Goal: Task Accomplishment & Management: Use online tool/utility

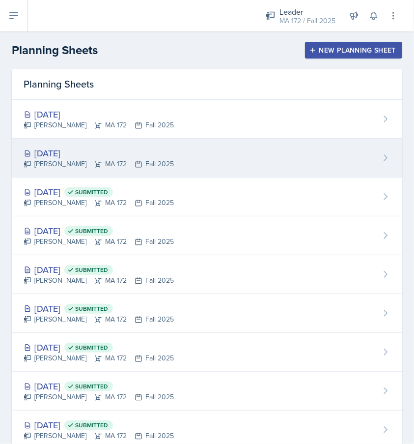
click at [78, 145] on div "[DATE] [PERSON_NAME] MA 172 Fall 2025" at bounding box center [207, 158] width 390 height 39
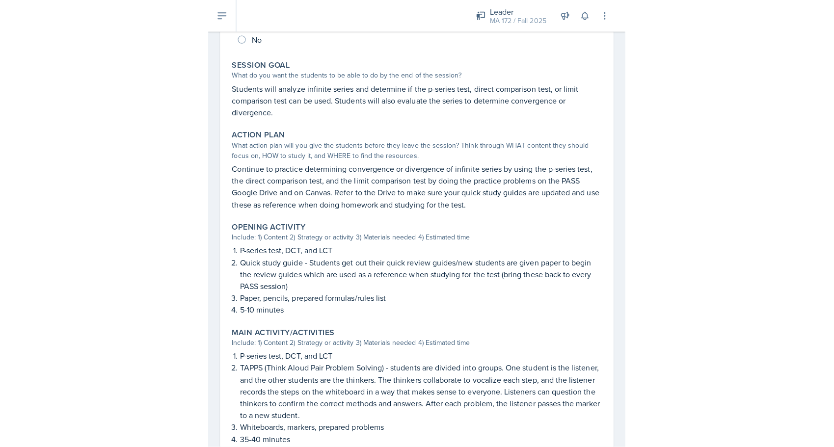
scroll to position [176, 0]
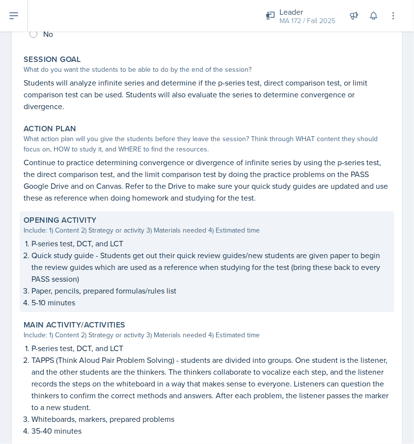
click at [152, 256] on p "Quick study guide - Students get out their quick review guides/new students are…" at bounding box center [210, 266] width 359 height 35
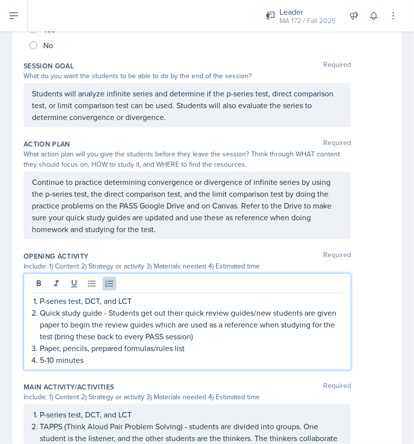
click at [144, 284] on div "P-series test, DCT, and LCT Quick study guide - Students get out their quick re…" at bounding box center [188, 321] width 328 height 97
click at [367, 265] on div "Include: 1) Content 2) Strategy or activity 3) Materials needed 4) Estimated ti…" at bounding box center [207, 266] width 367 height 10
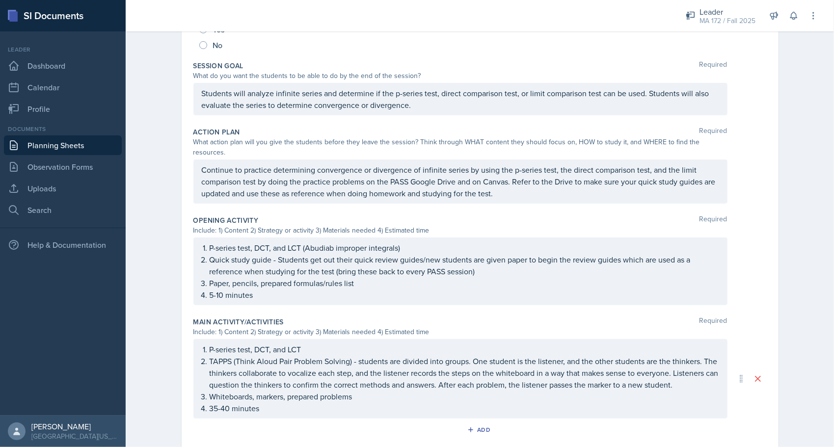
click at [58, 146] on link "Planning Sheets" at bounding box center [63, 146] width 118 height 20
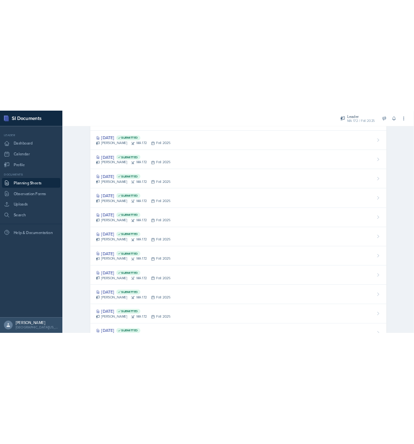
scroll to position [166, 0]
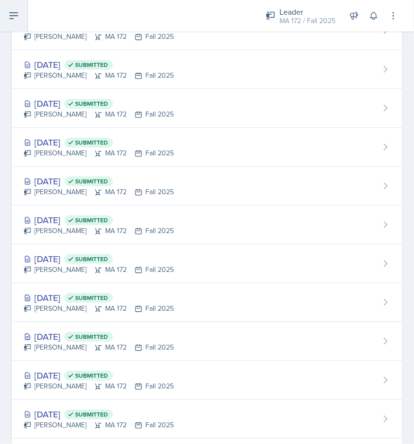
click at [13, 15] on icon at bounding box center [14, 16] width 12 height 12
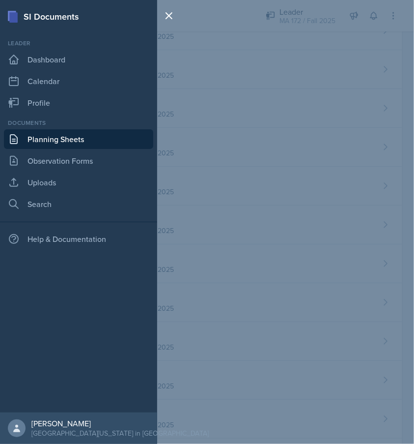
click at [319, 13] on div "SI Documents Leader Dashboard Calendar Profile Documents Planning Sheets Observ…" at bounding box center [207, 222] width 414 height 444
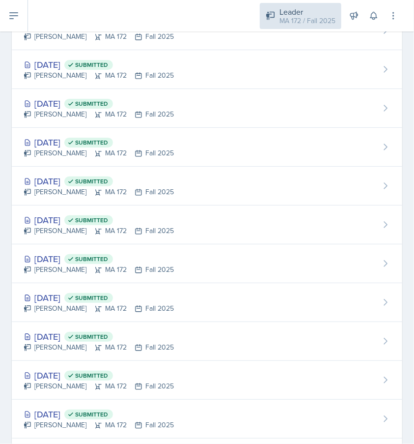
click at [305, 18] on div "MA 172 / Fall 2025" at bounding box center [307, 21] width 56 height 10
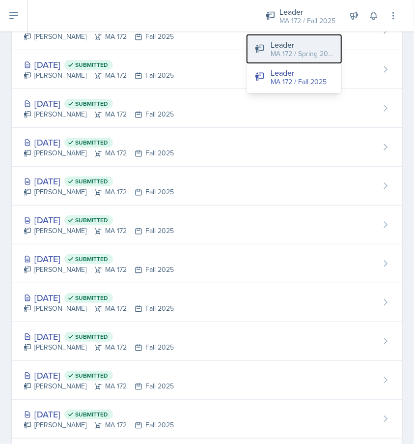
click at [305, 49] on div "MA 172 / Spring 2025" at bounding box center [302, 54] width 63 height 10
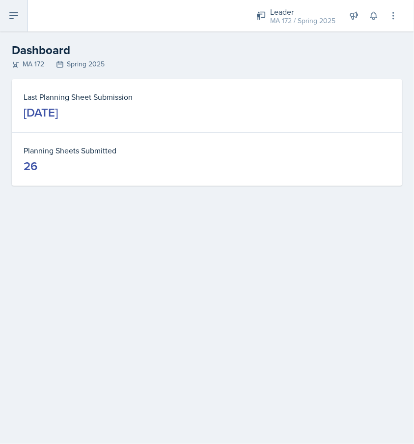
click at [3, 9] on button at bounding box center [14, 15] width 28 height 31
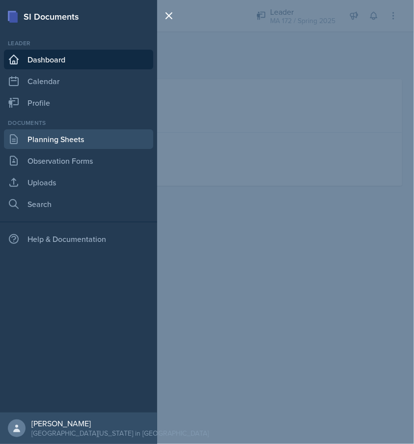
click at [58, 142] on link "Planning Sheets" at bounding box center [78, 139] width 149 height 20
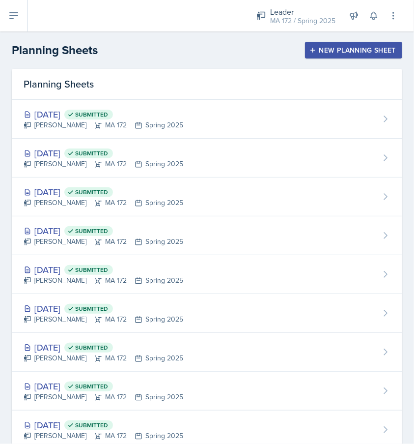
scroll to position [361, 0]
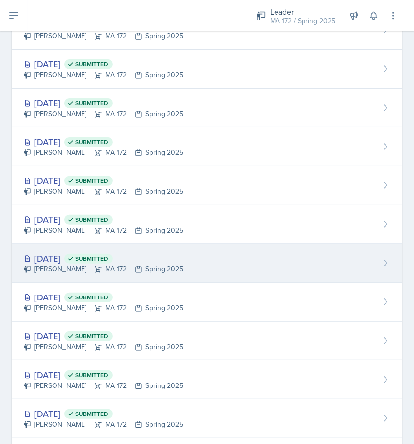
click at [65, 251] on div "[DATE] Submitted" at bounding box center [104, 257] width 160 height 13
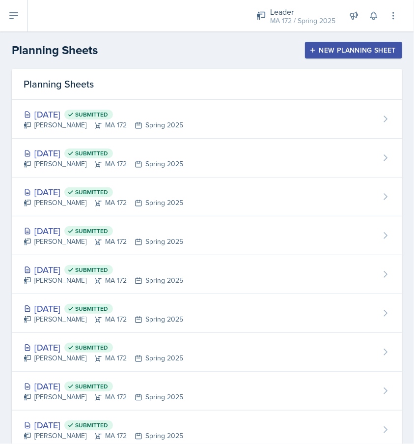
scroll to position [361, 0]
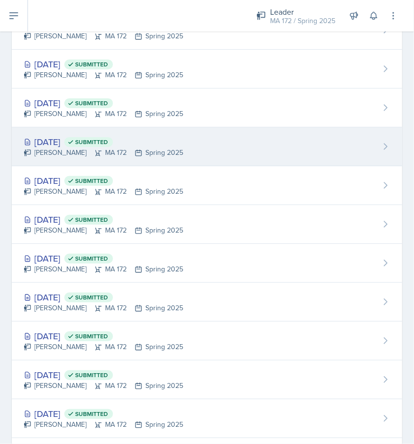
click at [72, 150] on div "[PERSON_NAME] MA 172 Spring 2025" at bounding box center [104, 152] width 160 height 10
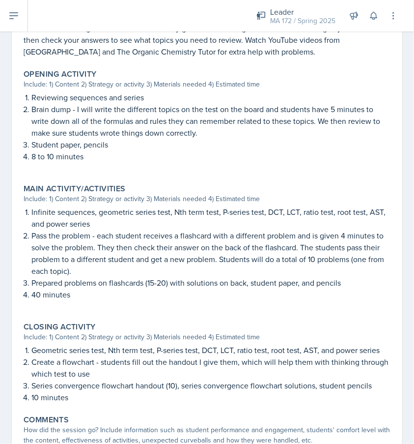
scroll to position [354, 0]
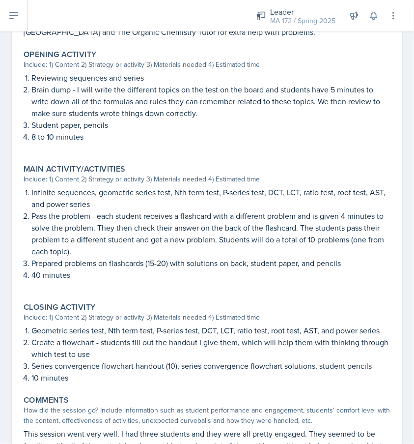
click at [9, 302] on div "[DATE] Submitted [PERSON_NAME] MA 172 Spring 2025 Edit Delete View Comments Com…" at bounding box center [207, 130] width 414 height 814
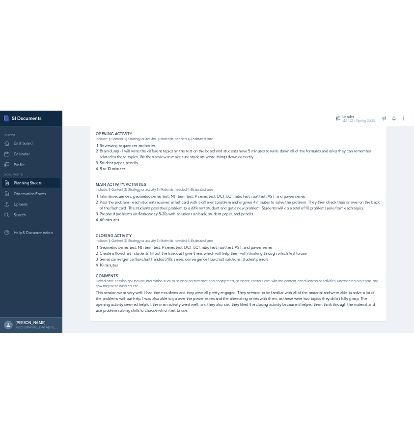
scroll to position [327, 0]
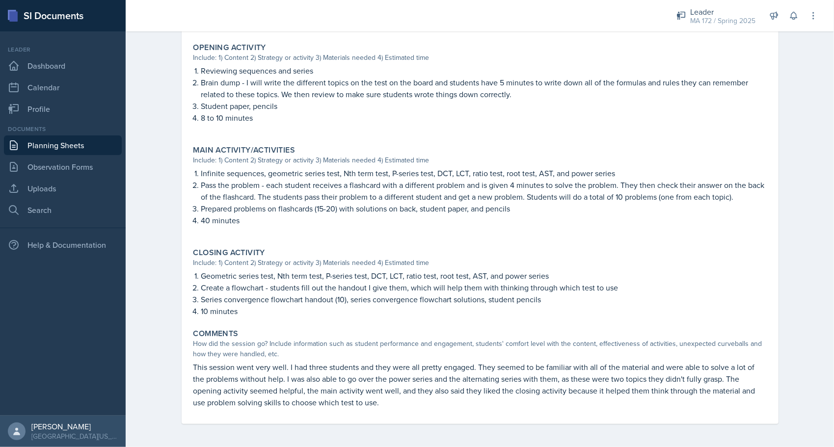
click at [173, 135] on div "[DATE] Submitted [PERSON_NAME] MA 172 Spring 2025 Edit Delete View Comments Com…" at bounding box center [480, 98] width 629 height 697
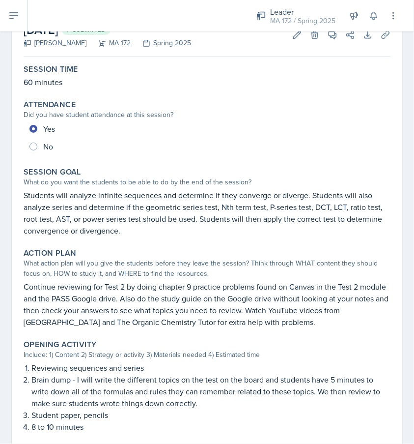
scroll to position [0, 0]
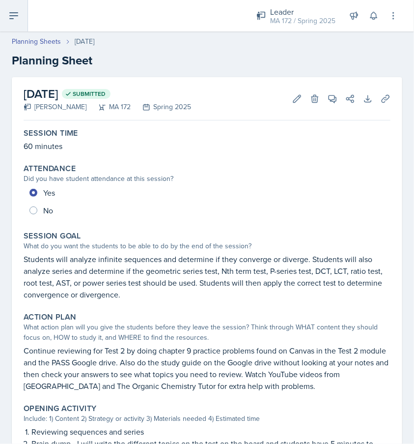
click at [16, 19] on icon at bounding box center [14, 16] width 12 height 12
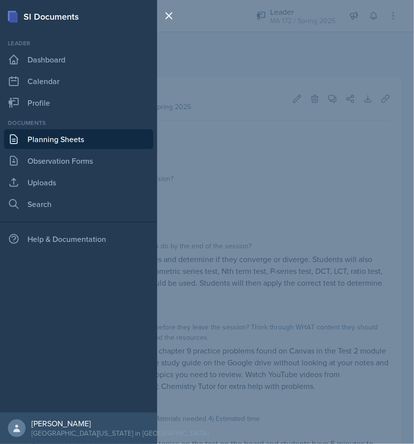
click at [389, 6] on div "SI Documents Leader Dashboard Calendar Profile Documents Planning Sheets Observ…" at bounding box center [207, 222] width 414 height 444
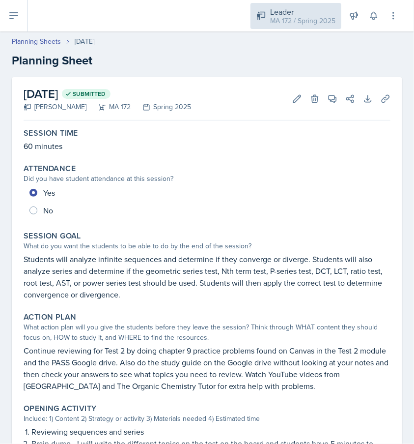
click at [302, 19] on div "MA 172 / Spring 2025" at bounding box center [302, 21] width 65 height 10
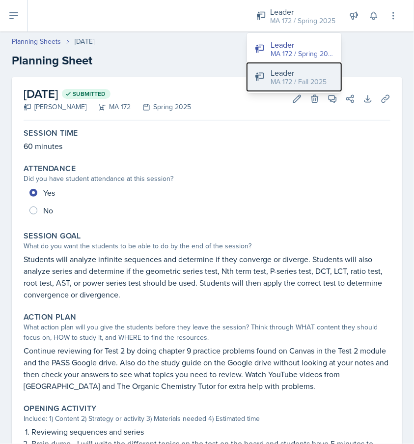
click at [300, 73] on div "Leader" at bounding box center [299, 73] width 56 height 12
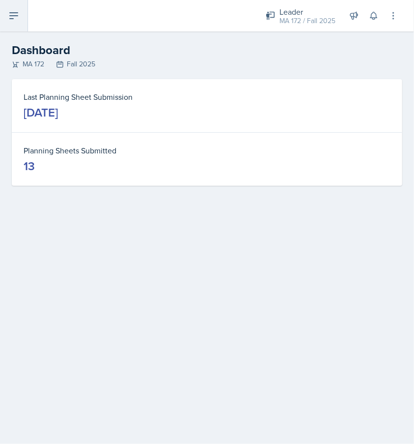
click at [12, 22] on button at bounding box center [14, 15] width 28 height 31
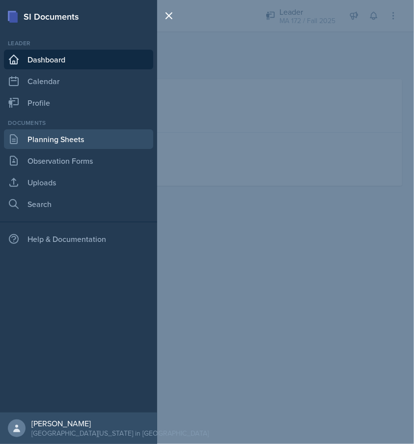
click at [61, 135] on link "Planning Sheets" at bounding box center [78, 139] width 149 height 20
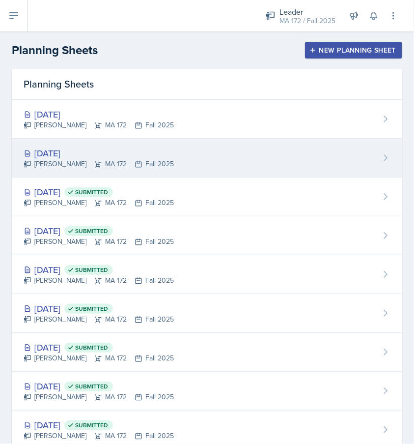
click at [60, 149] on div "[DATE]" at bounding box center [99, 152] width 150 height 13
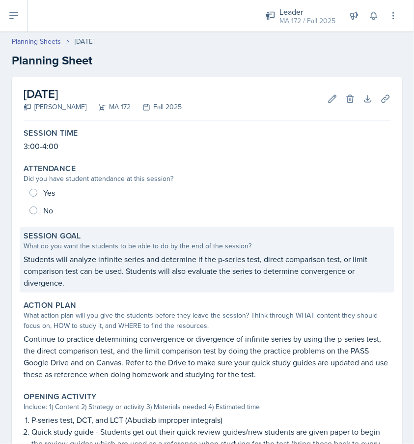
click at [210, 274] on p "Students will analyze infinite series and determine if the p-series test, direc…" at bounding box center [207, 270] width 367 height 35
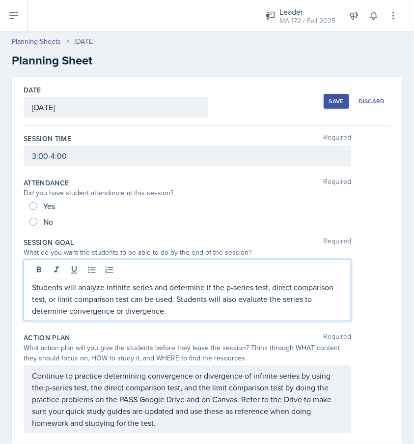
click at [35, 269] on div "Students will analyze infinite series and determine if the p-series test, direc…" at bounding box center [188, 289] width 328 height 61
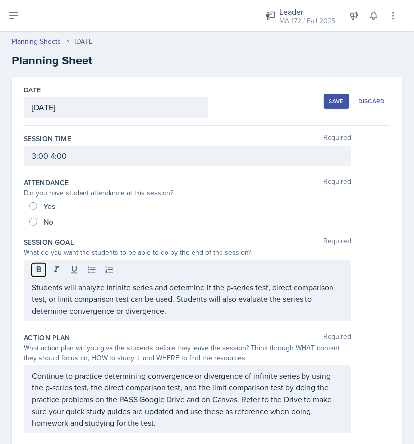
click at [35, 269] on icon at bounding box center [39, 270] width 10 height 10
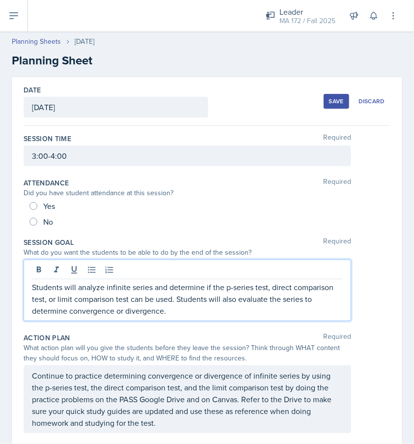
click at [49, 285] on p "Students will analyze infinite series and determine if the p-series test, direc…" at bounding box center [187, 298] width 311 height 35
click at [212, 306] on p "[PERSON_NAME] students will analyze infinite series and determine if the p-seri…" at bounding box center [187, 298] width 311 height 35
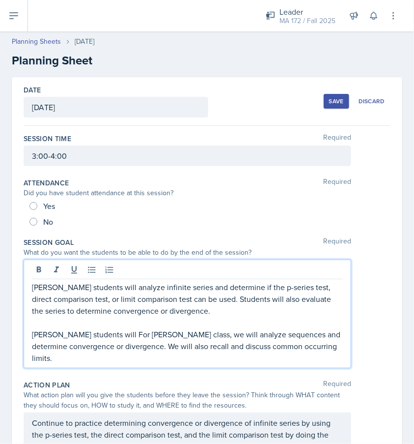
click at [199, 337] on p "[PERSON_NAME] students will For [PERSON_NAME] class, we will analyze sequences …" at bounding box center [187, 345] width 311 height 35
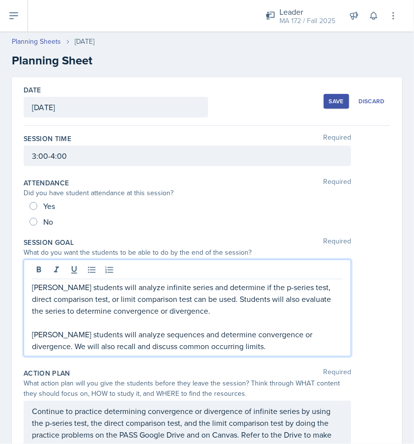
click at [35, 346] on p "[PERSON_NAME] students will analyze sequences and determine convergence or dive…" at bounding box center [187, 340] width 311 height 24
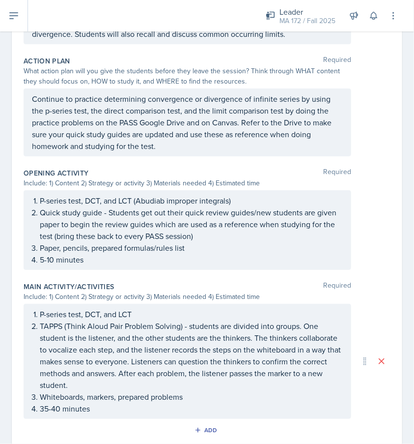
scroll to position [311, 0]
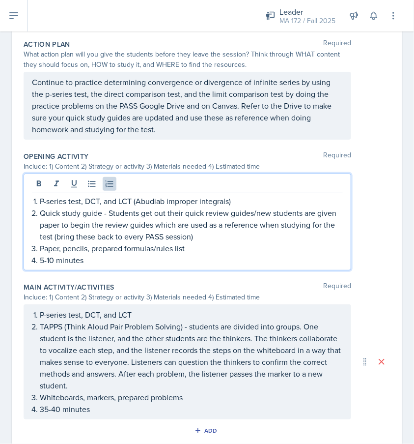
click at [133, 198] on p "P-series test, DCT, and LCT (Abudiab improper integrals)" at bounding box center [191, 201] width 303 height 12
click at [41, 198] on p "P-series test, DCT, and LCT (Abudiab improper integrals)" at bounding box center [191, 201] width 303 height 12
click at [180, 198] on p "[PERSON_NAME]: P-series test, DCT, and LCT (Abudiab improper integrals)" at bounding box center [191, 201] width 303 height 12
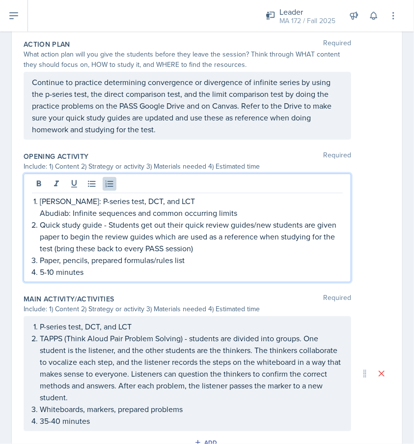
drag, startPoint x: 108, startPoint y: 207, endPoint x: 26, endPoint y: 195, distance: 82.8
click at [26, 195] on div "[PERSON_NAME]: P-series test, DCT, and LCT Abudiab: Infinite sequences and comm…" at bounding box center [188, 227] width 328 height 109
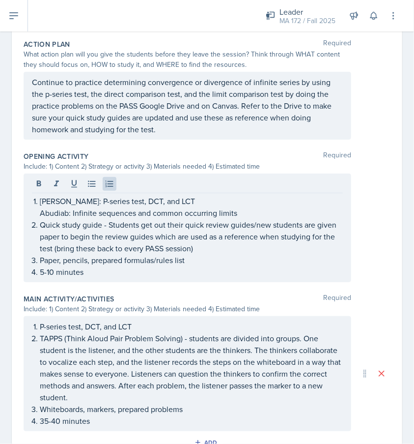
drag, startPoint x: 26, startPoint y: 195, endPoint x: 39, endPoint y: 198, distance: 13.1
click at [39, 198] on div "[PERSON_NAME]: P-series test, DCT, and LCT Abudiab: Infinite sequences and comm…" at bounding box center [188, 227] width 328 height 109
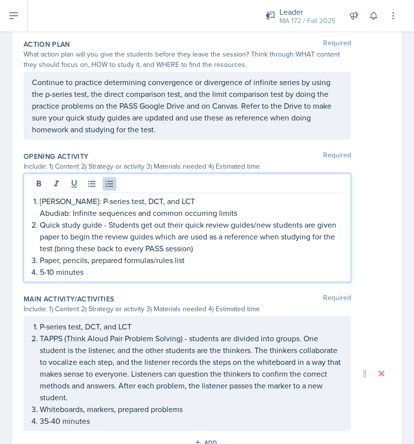
copy li "[PERSON_NAME]: P-series test, DCT, and LCT Abudiab: Infinite sequences and comm…"
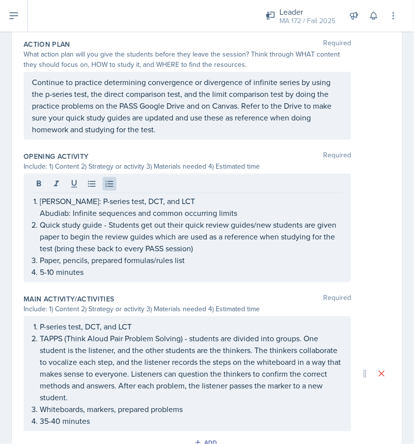
click at [6, 257] on div "Date [DATE] [DATE] 28 29 30 1 2 3 4 5 6 7 8 9 10 11 12 13 14 15 16 17 18 19 20 …" at bounding box center [207, 216] width 414 height 900
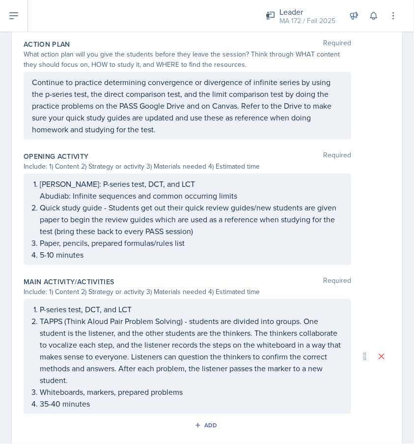
click at [106, 308] on div "P-series test, DCT, and LCT TAPPS (Think Aloud Pair Problem Solving) - students…" at bounding box center [188, 356] width 328 height 115
click at [0, 0] on icon at bounding box center [0, 0] width 0 height 0
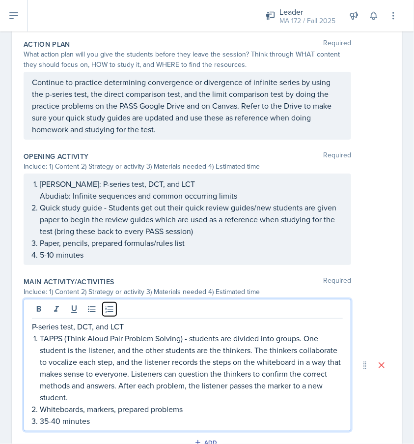
click at [106, 308] on icon at bounding box center [110, 309] width 10 height 10
click at [121, 322] on p "P-series test, DCT, and LCT" at bounding box center [191, 326] width 303 height 12
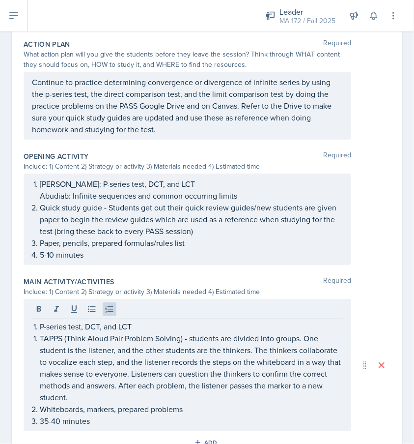
click at [14, 345] on div "Date [DATE] [DATE] 28 29 30 1 2 3 4 5 6 7 8 9 10 11 12 13 14 15 16 17 18 19 20 …" at bounding box center [207, 204] width 390 height 876
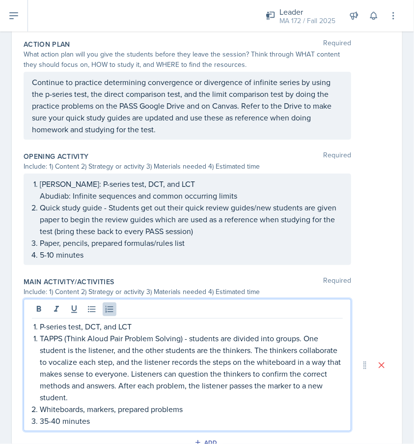
click at [78, 305] on div "P-series test, DCT, and LCT TAPPS (Think Aloud Pair Problem Solving) - students…" at bounding box center [188, 365] width 328 height 132
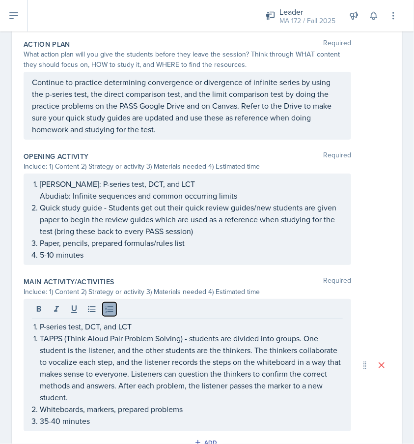
click at [109, 305] on icon at bounding box center [110, 308] width 8 height 6
click at [30, 325] on div "P-series test, DCT, and LCT TAPPS (Think Aloud Pair Problem Solving) - students…" at bounding box center [188, 365] width 328 height 132
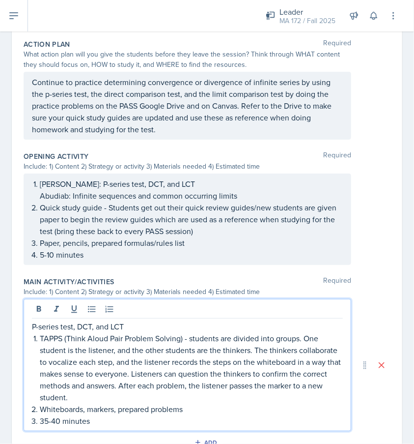
click at [50, 321] on p "P-series test, DCT, and LCT" at bounding box center [187, 326] width 311 height 12
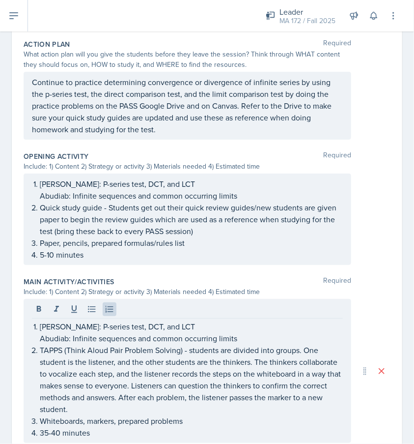
click at [7, 336] on div "Date [DATE] [DATE] 28 29 30 1 2 3 4 5 6 7 8 9 10 11 12 13 14 15 16 17 18 19 20 …" at bounding box center [207, 222] width 414 height 912
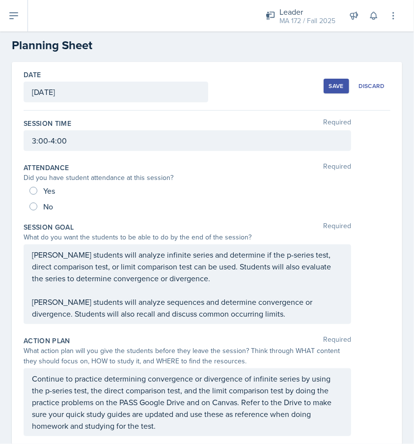
scroll to position [0, 0]
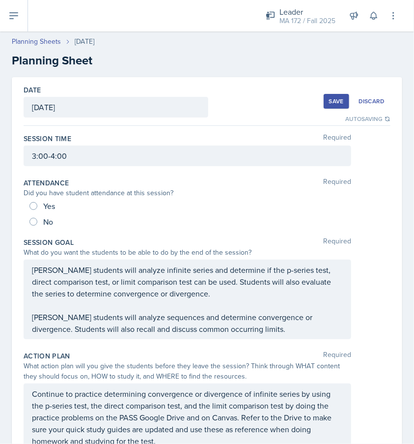
click at [329, 103] on div "Save" at bounding box center [336, 101] width 15 height 8
